Goal: Task Accomplishment & Management: Manage account settings

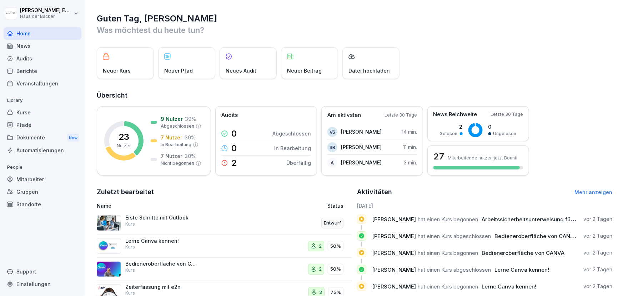
click at [58, 110] on div "Kurse" at bounding box center [43, 112] width 78 height 13
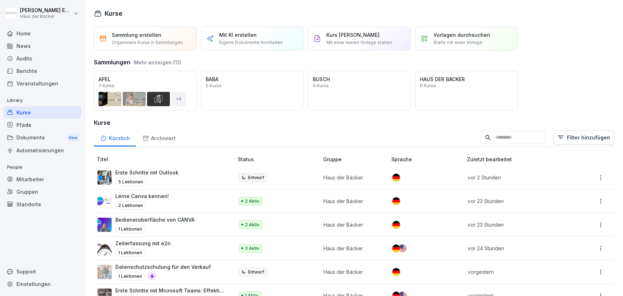
click at [481, 141] on input at bounding box center [513, 138] width 65 height 14
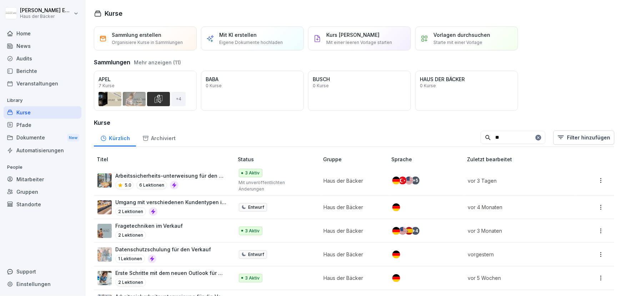
type input "**"
click at [199, 181] on div "5.0 6 Lektionen" at bounding box center [170, 185] width 111 height 9
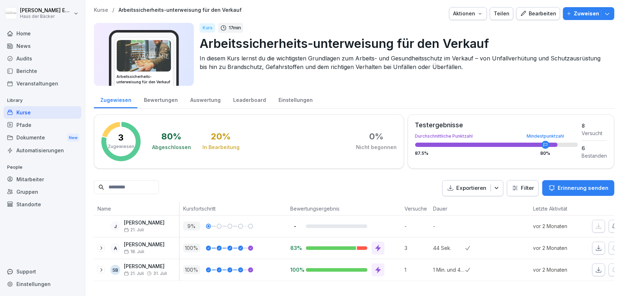
click at [575, 16] on p "Zuweisen" at bounding box center [586, 14] width 25 height 8
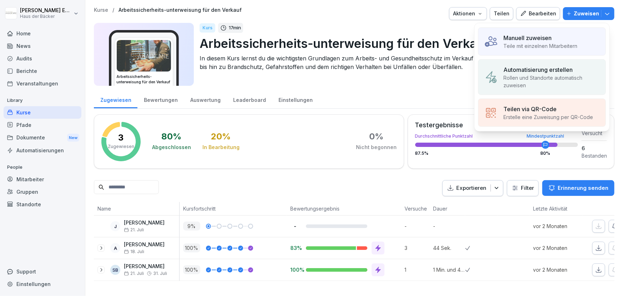
click at [544, 50] on div "Manuell zuweisen Teile mit einzelnen Mitarbeitern" at bounding box center [542, 42] width 128 height 28
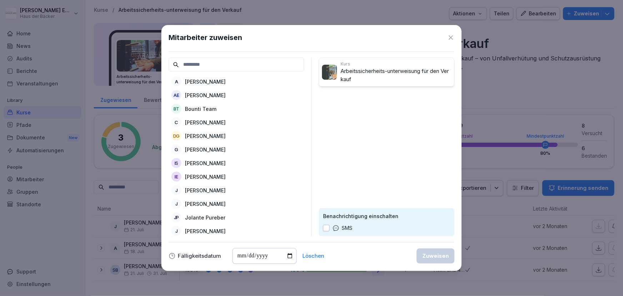
click at [231, 79] on div "A [PERSON_NAME]" at bounding box center [237, 81] width 136 height 13
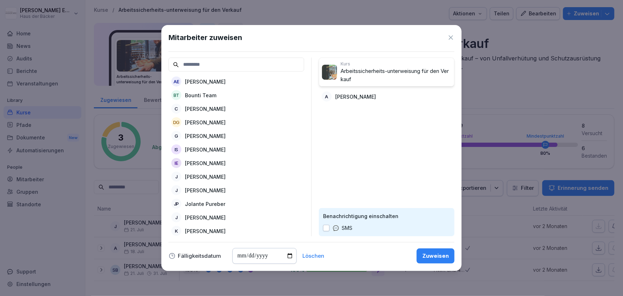
click at [226, 79] on p "[PERSON_NAME]" at bounding box center [205, 82] width 41 height 8
click at [421, 254] on button "Zuweisen" at bounding box center [436, 255] width 38 height 15
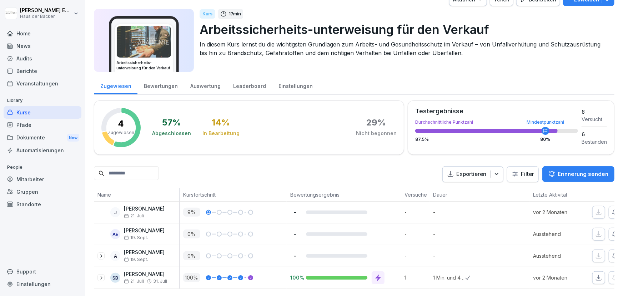
scroll to position [0, 48]
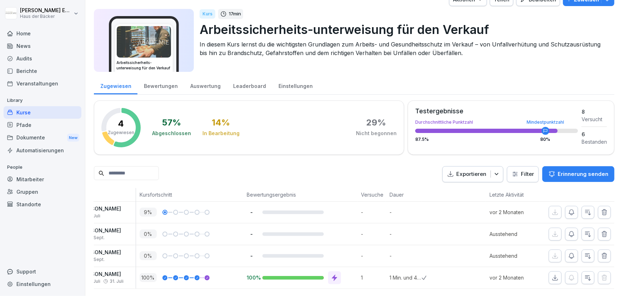
click at [603, 230] on icon "button" at bounding box center [604, 233] width 7 height 7
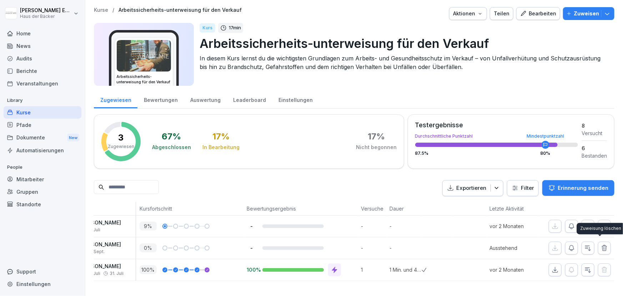
click at [601, 244] on icon "button" at bounding box center [604, 247] width 7 height 7
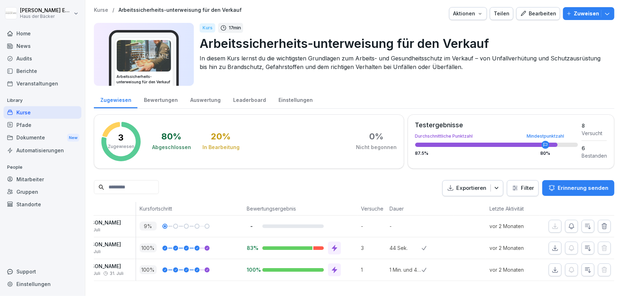
click at [567, 11] on icon "button" at bounding box center [569, 13] width 5 height 5
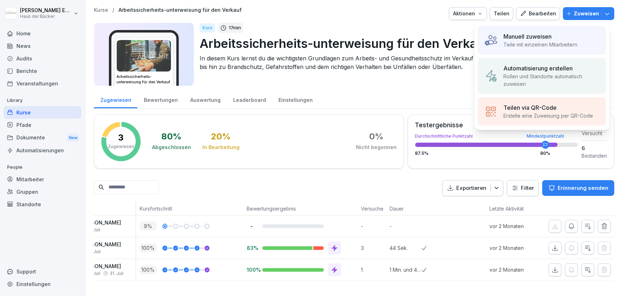
click at [508, 38] on p "Manuell zuweisen" at bounding box center [528, 36] width 48 height 9
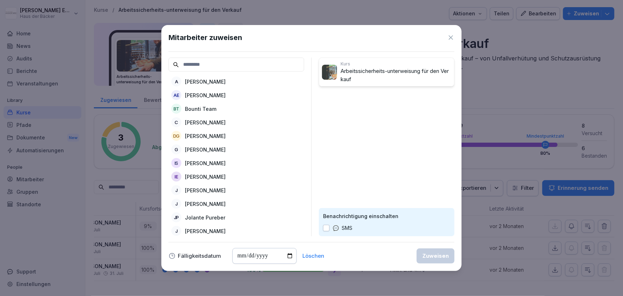
click at [249, 80] on div "A [PERSON_NAME]" at bounding box center [237, 81] width 136 height 13
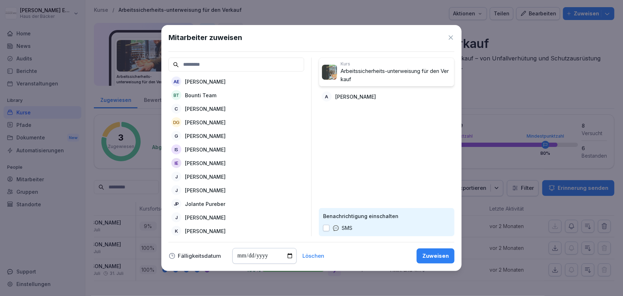
click at [440, 256] on div "Zuweisen" at bounding box center [436, 256] width 26 height 8
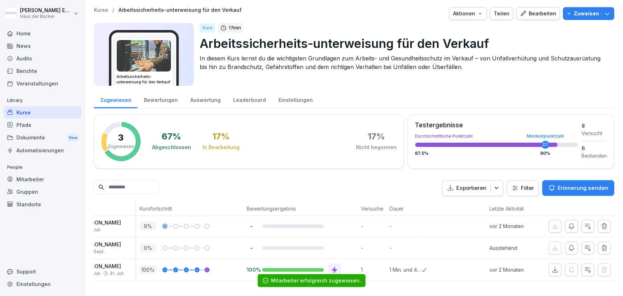
scroll to position [0, 0]
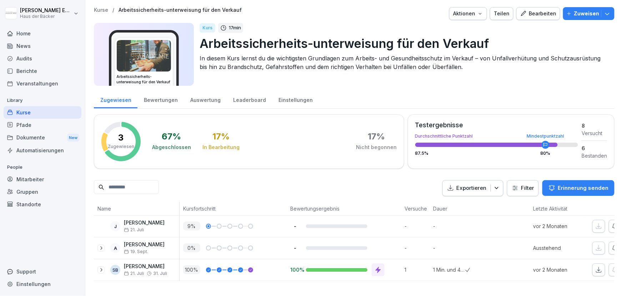
click at [68, 110] on div "Kurse" at bounding box center [43, 112] width 78 height 13
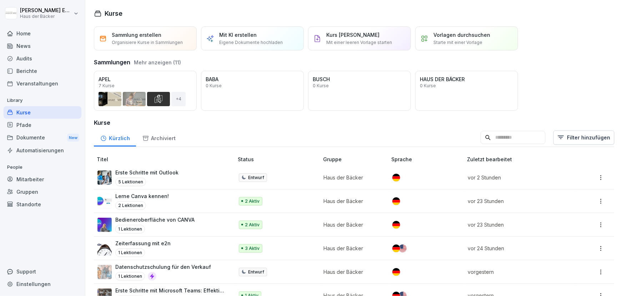
click at [485, 143] on input at bounding box center [513, 138] width 65 height 14
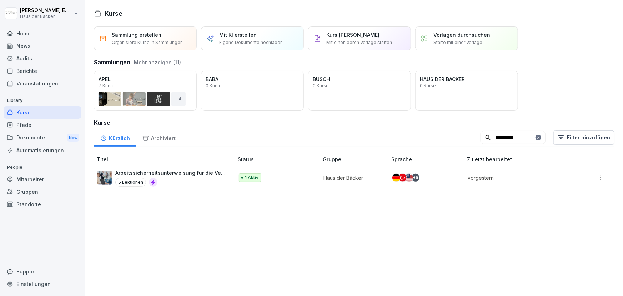
type input "**********"
click at [175, 185] on div "5 Lektionen" at bounding box center [170, 182] width 111 height 9
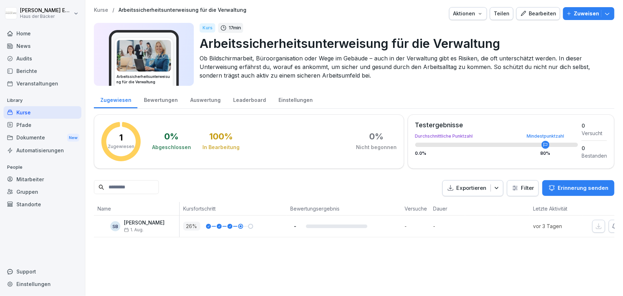
click at [563, 18] on button "Zuweisen" at bounding box center [588, 13] width 51 height 13
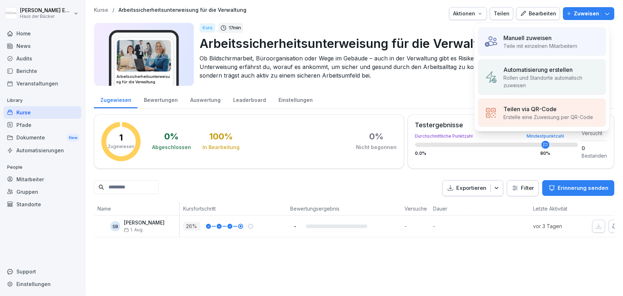
click at [501, 50] on div "Manuell zuweisen Teile mit einzelnen Mitarbeitern" at bounding box center [542, 42] width 128 height 28
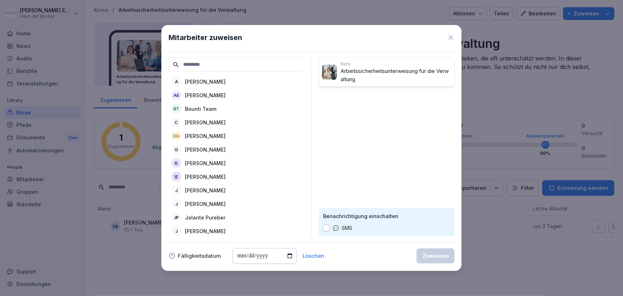
click at [252, 79] on div "A [PERSON_NAME]" at bounding box center [237, 81] width 136 height 13
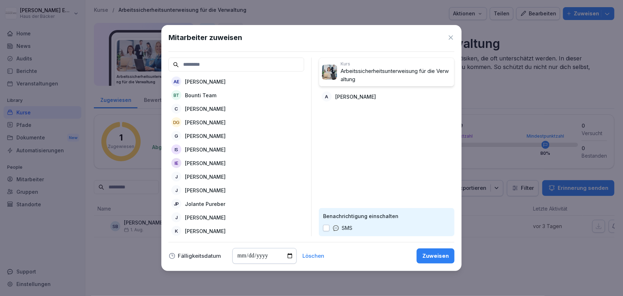
click at [429, 255] on div "Zuweisen" at bounding box center [436, 256] width 26 height 8
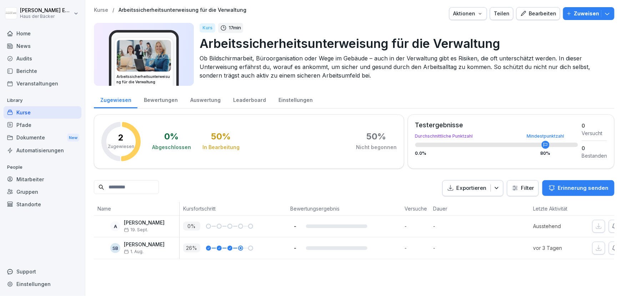
click at [51, 184] on div "Mitarbeiter" at bounding box center [43, 179] width 78 height 13
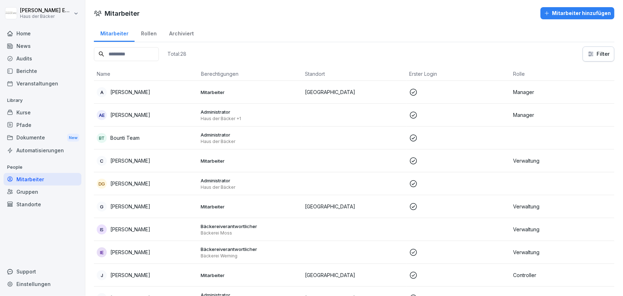
click at [217, 92] on p "Mitarbeiter" at bounding box center [250, 92] width 99 height 6
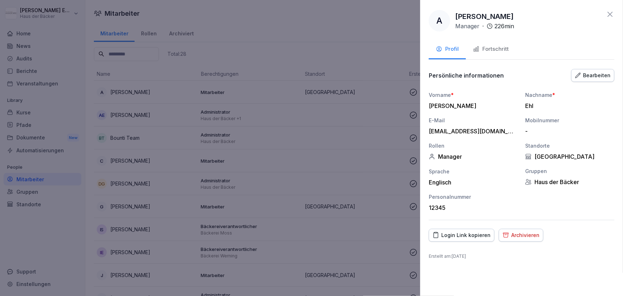
click at [460, 234] on div "Login Link kopieren" at bounding box center [462, 235] width 58 height 8
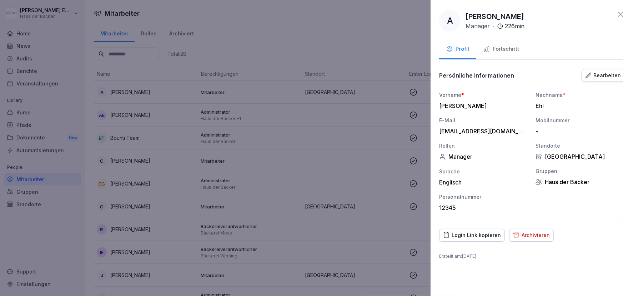
click at [35, 66] on div at bounding box center [311, 148] width 623 height 296
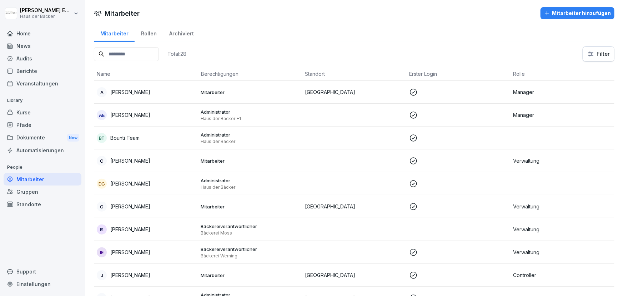
click at [31, 44] on div "News" at bounding box center [43, 46] width 78 height 13
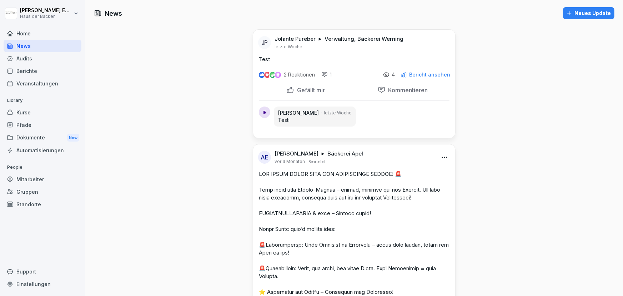
click at [31, 44] on div "News" at bounding box center [43, 46] width 78 height 13
click at [584, 18] on button "Neues Update" at bounding box center [588, 13] width 51 height 12
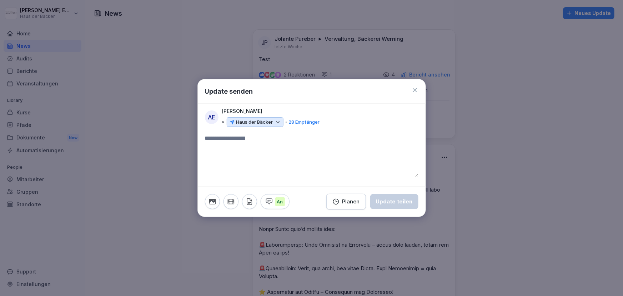
click at [275, 120] on icon at bounding box center [278, 122] width 6 height 6
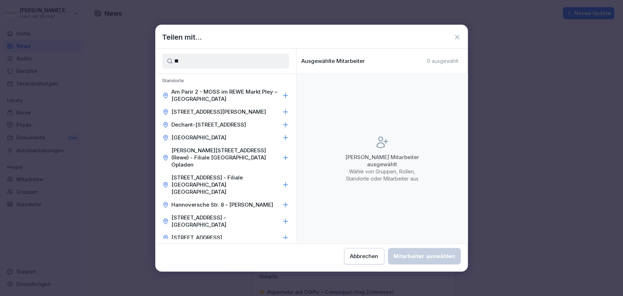
type input "*"
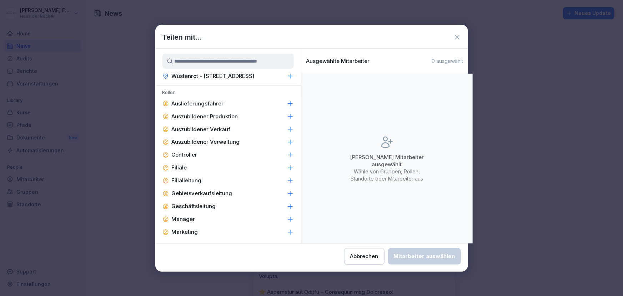
scroll to position [2186, 0]
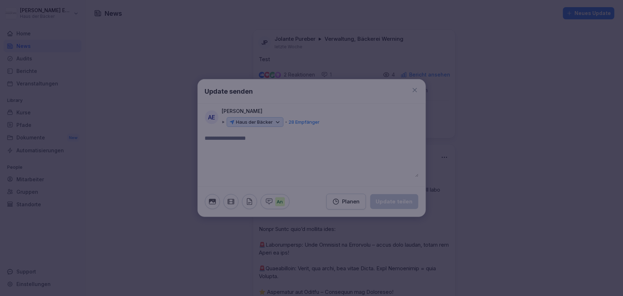
click at [547, 189] on div at bounding box center [311, 148] width 623 height 296
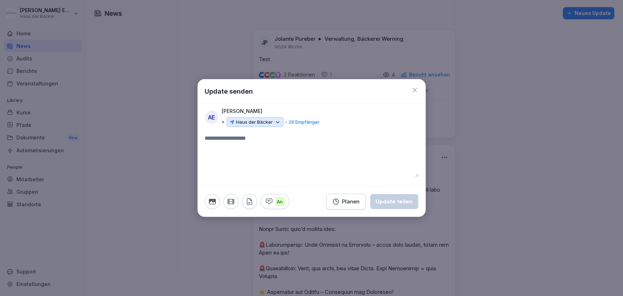
click at [354, 204] on div "Planen" at bounding box center [347, 202] width 28 height 8
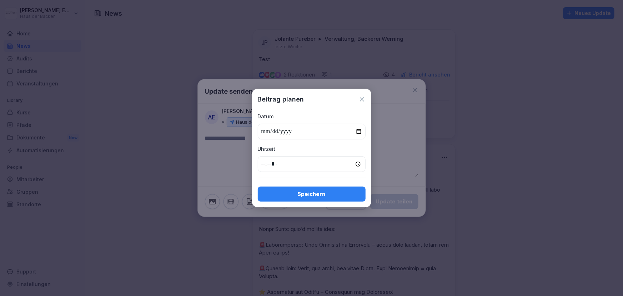
click at [354, 204] on div "Beitrag planen Datum Uhrzeit Speichern" at bounding box center [311, 148] width 119 height 119
click at [360, 95] on div "Beitrag planen" at bounding box center [312, 99] width 108 height 10
click at [360, 97] on icon at bounding box center [362, 99] width 7 height 7
